Goal: Task Accomplishment & Management: Use online tool/utility

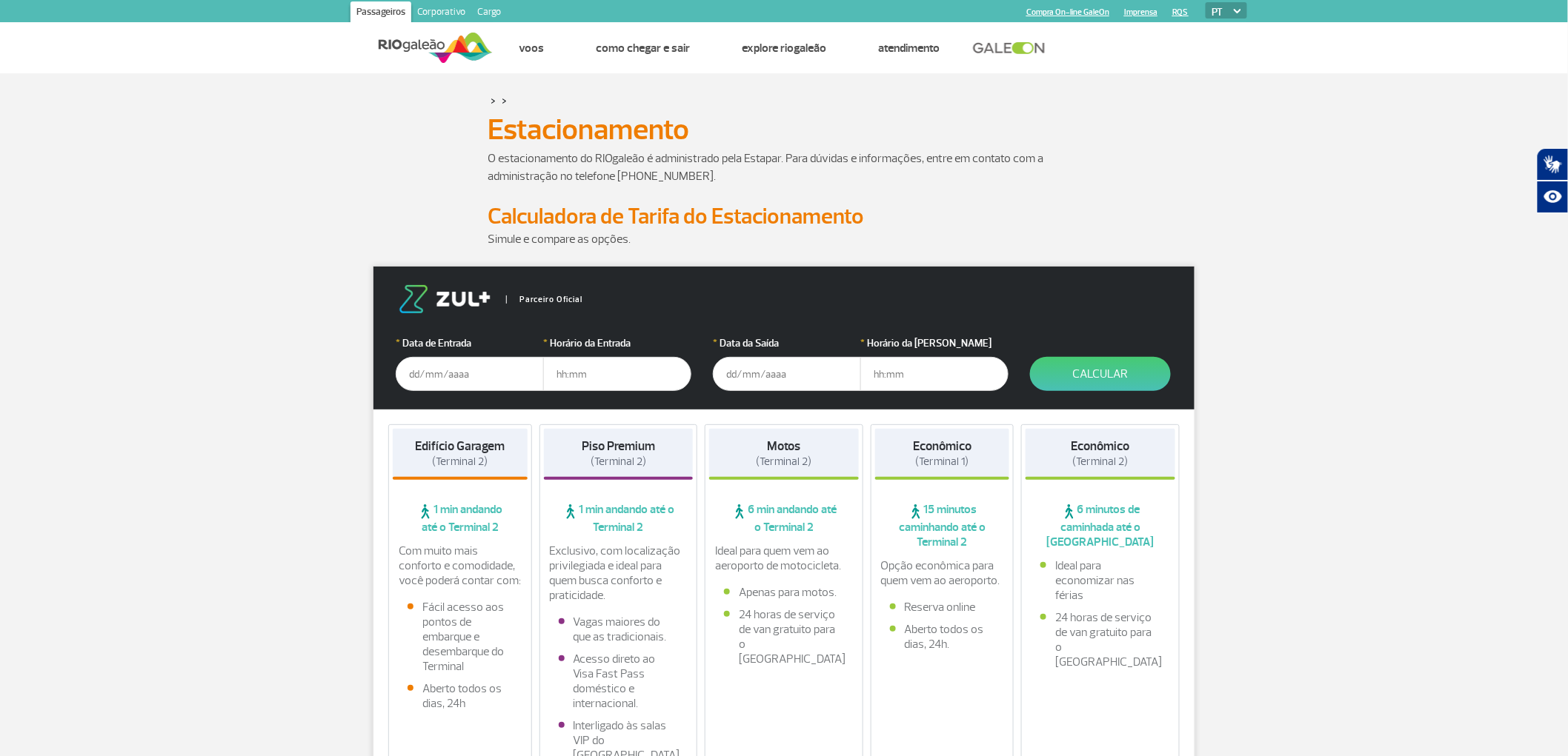
click at [457, 376] on input "text" at bounding box center [470, 374] width 148 height 34
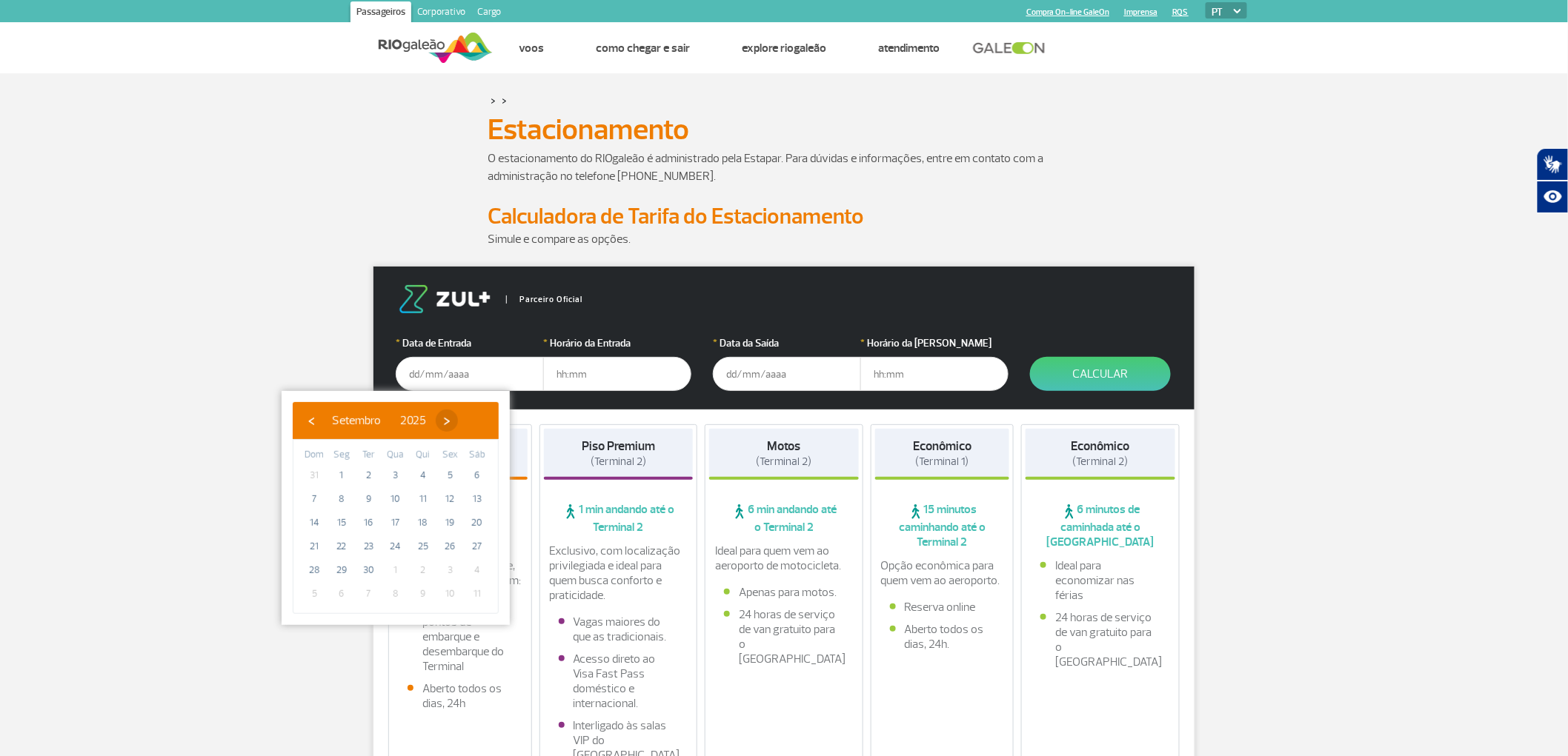
click at [458, 420] on span "›" at bounding box center [447, 420] width 22 height 22
click at [450, 472] on span "3" at bounding box center [449, 475] width 24 height 24
type input "[DATE]"
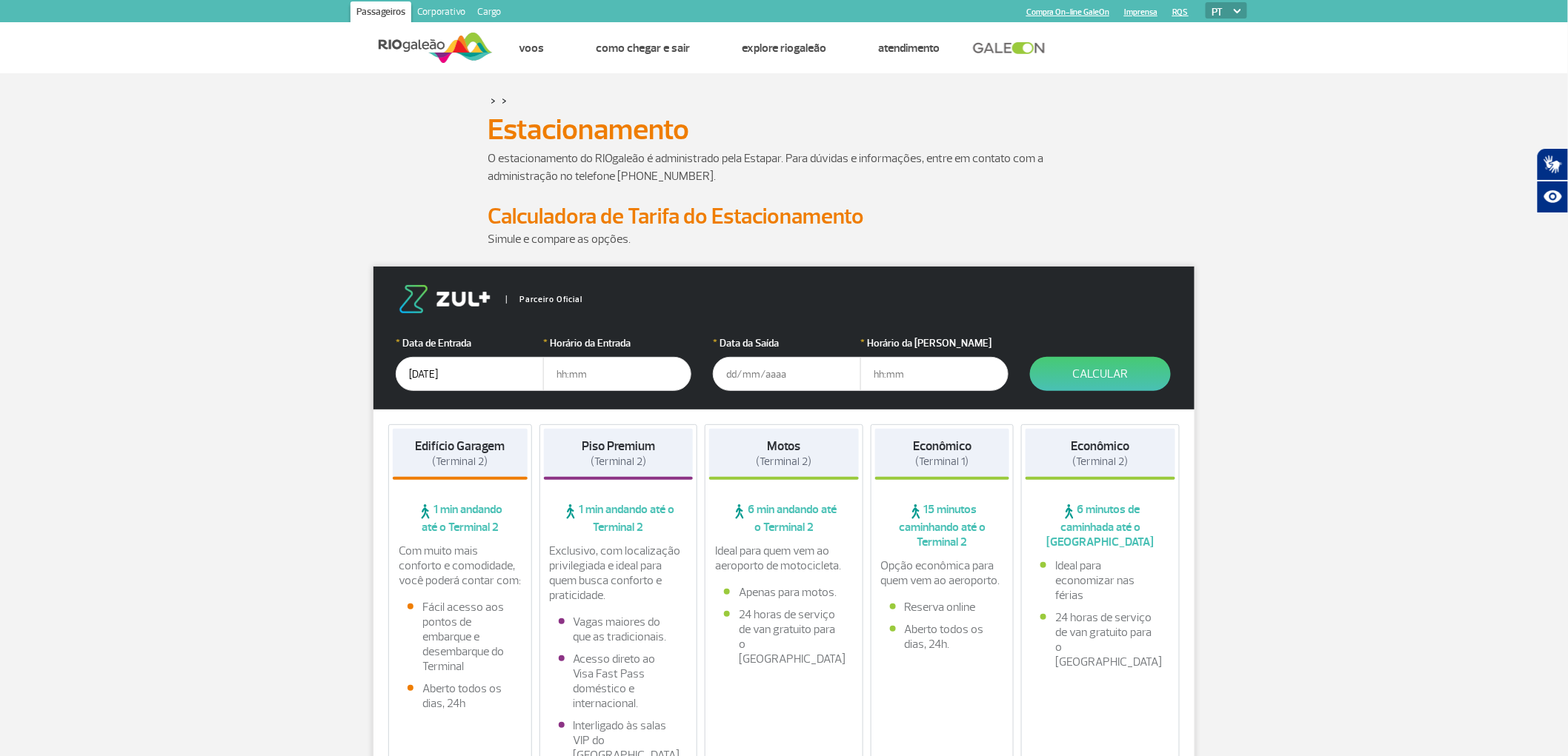
click at [591, 368] on input "text" at bounding box center [617, 374] width 148 height 34
click at [647, 381] on input "text" at bounding box center [617, 374] width 148 height 34
type input "19:00"
click at [782, 385] on input "text" at bounding box center [787, 374] width 148 height 34
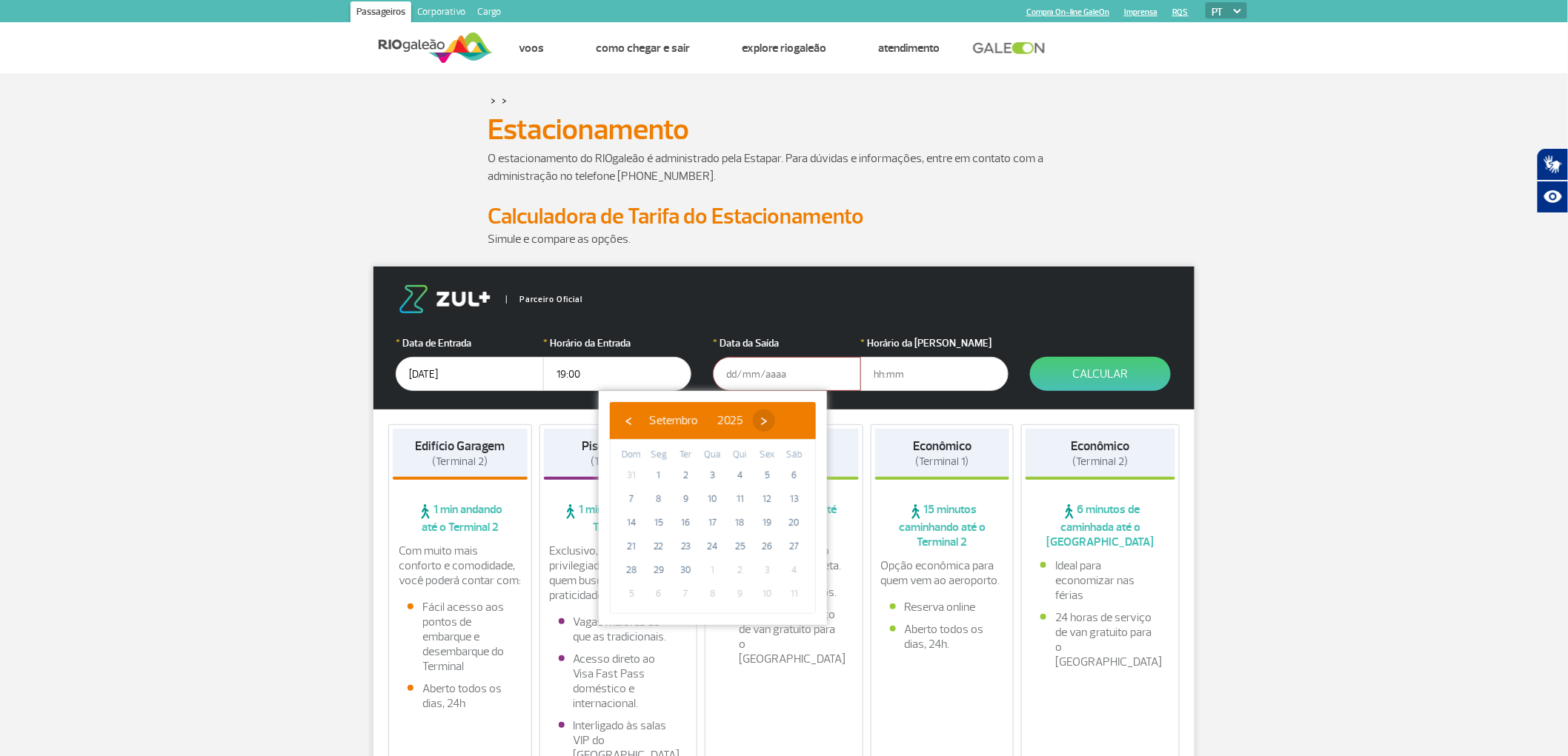
click at [775, 420] on span "›" at bounding box center [763, 420] width 22 height 22
click at [652, 524] on span "13" at bounding box center [659, 522] width 24 height 24
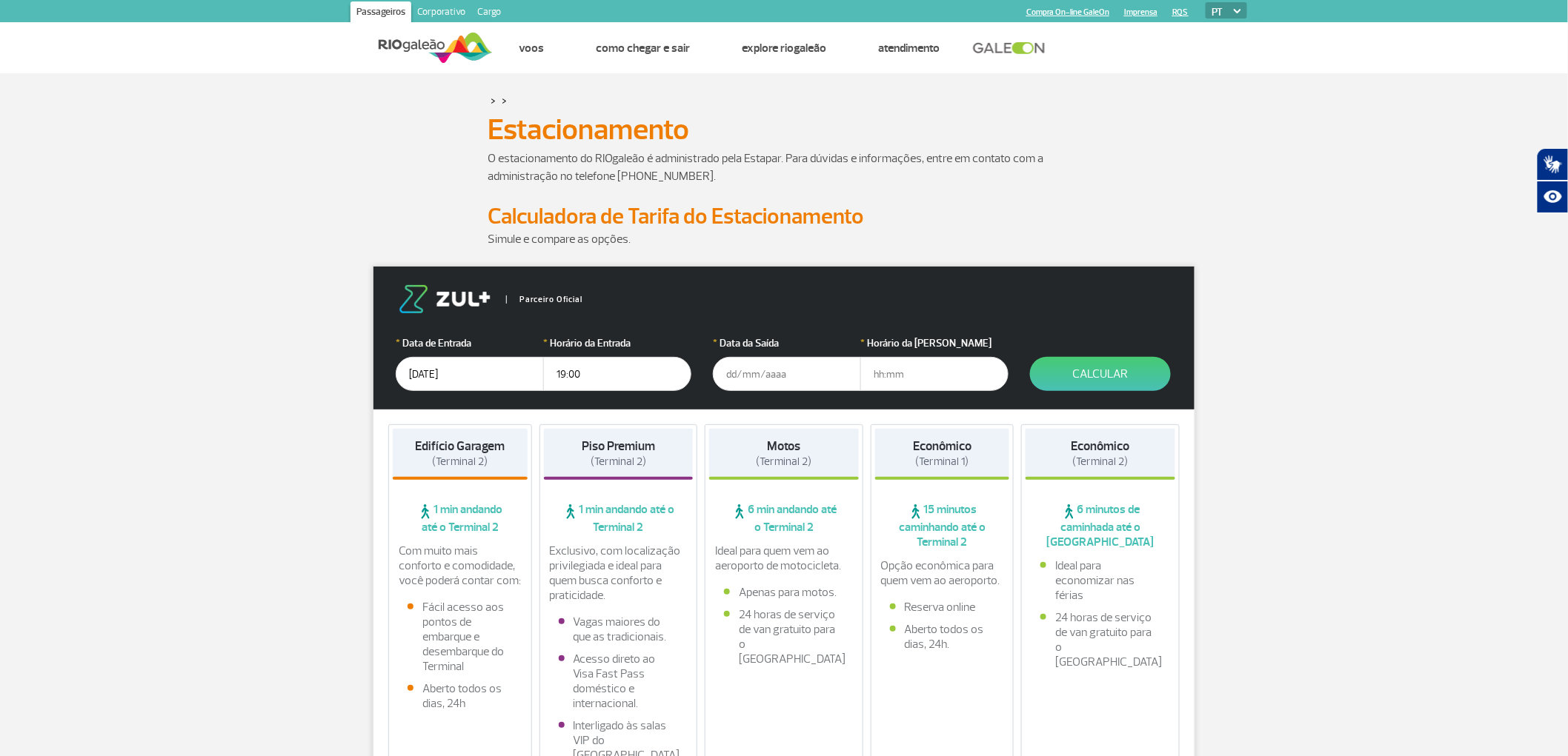
type input "[DATE]"
click at [906, 375] on input "text" at bounding box center [935, 374] width 148 height 34
type input "09:00"
click at [1124, 363] on button "Calcular" at bounding box center [1100, 374] width 141 height 34
